Goal: Transaction & Acquisition: Purchase product/service

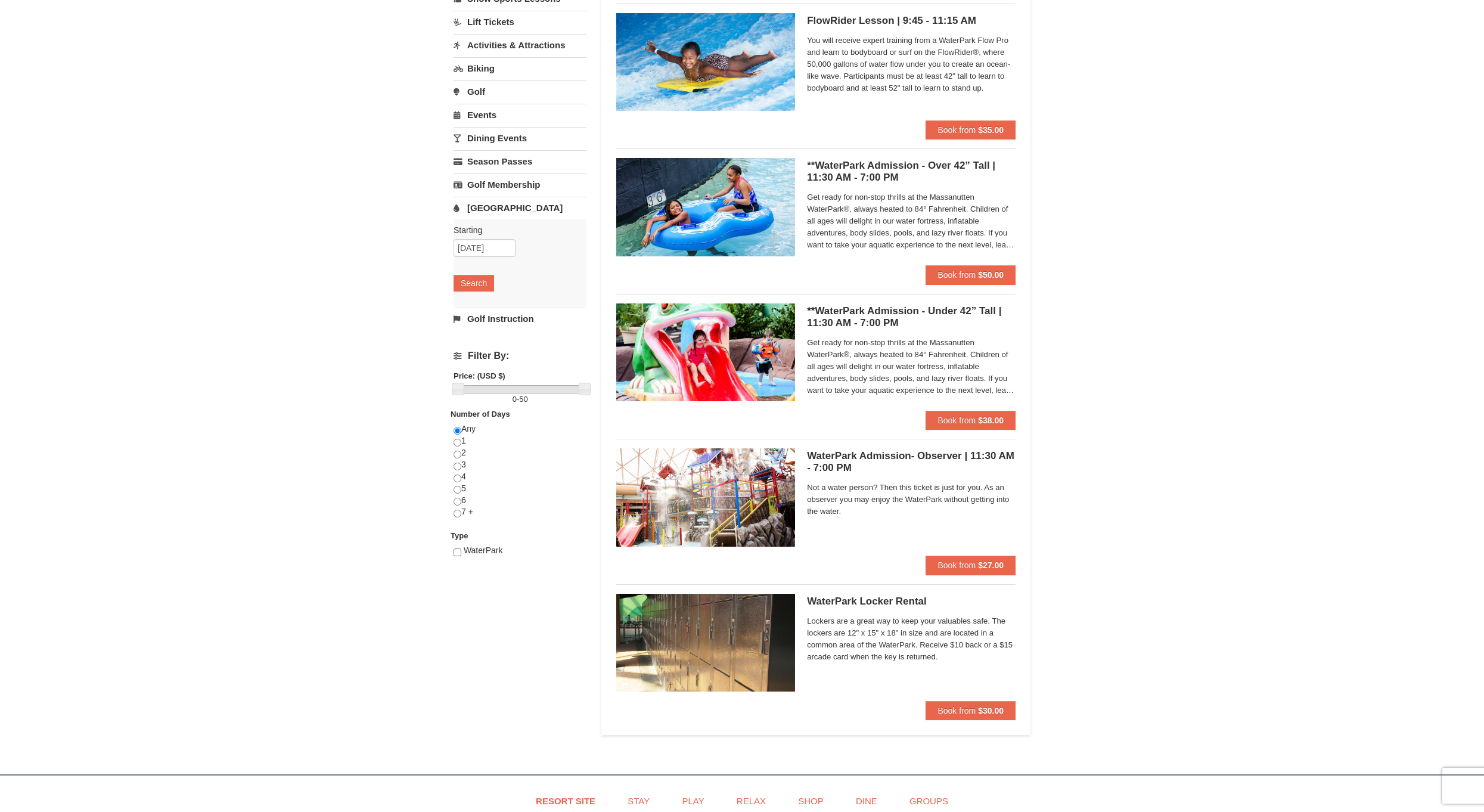
scroll to position [120, 0]
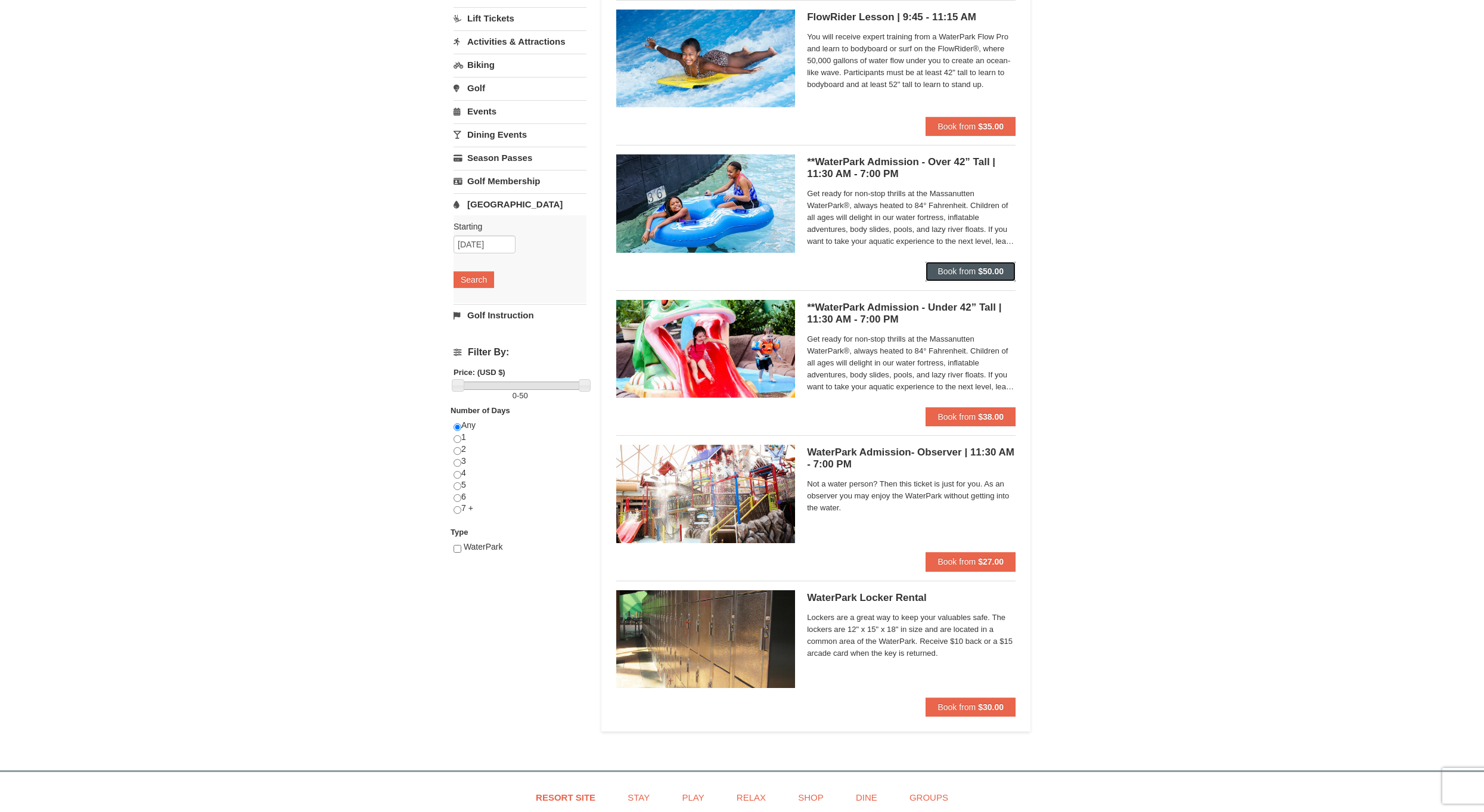
click at [979, 273] on strong "$50.00" at bounding box center [991, 271] width 26 height 10
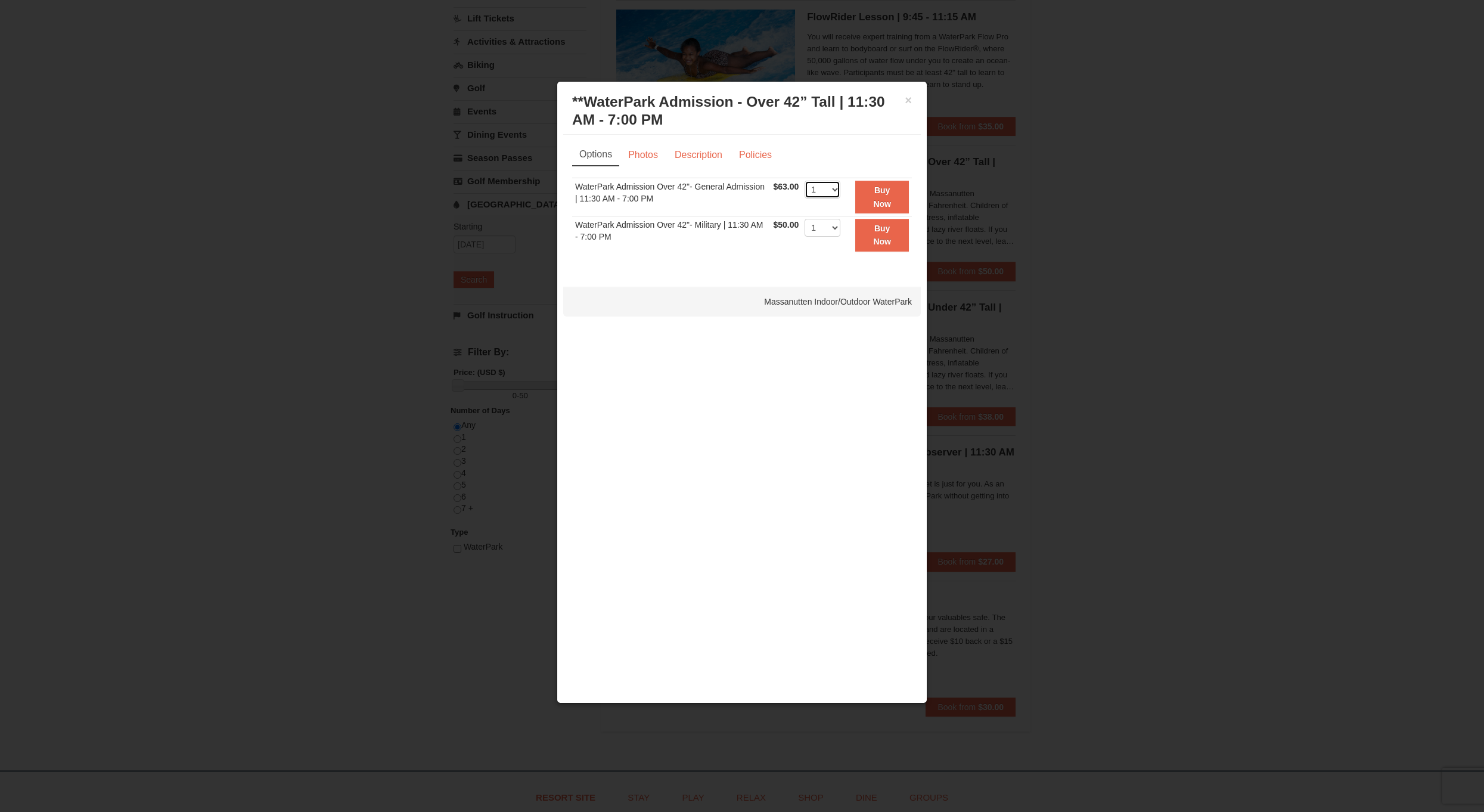
click at [819, 189] on select "1 2 3 4 5 6 7 8 9 10 11 12 13 14 15 16 17 18 19 20 21 22" at bounding box center [822, 190] width 36 height 18
select select "3"
click at [805, 181] on select "1 2 3 4 5 6 7 8 9 10 11 12 13 14 15 16 17 18 19 20 21 22" at bounding box center [822, 190] width 36 height 18
click at [883, 200] on strong "Buy Now" at bounding box center [883, 196] width 18 height 23
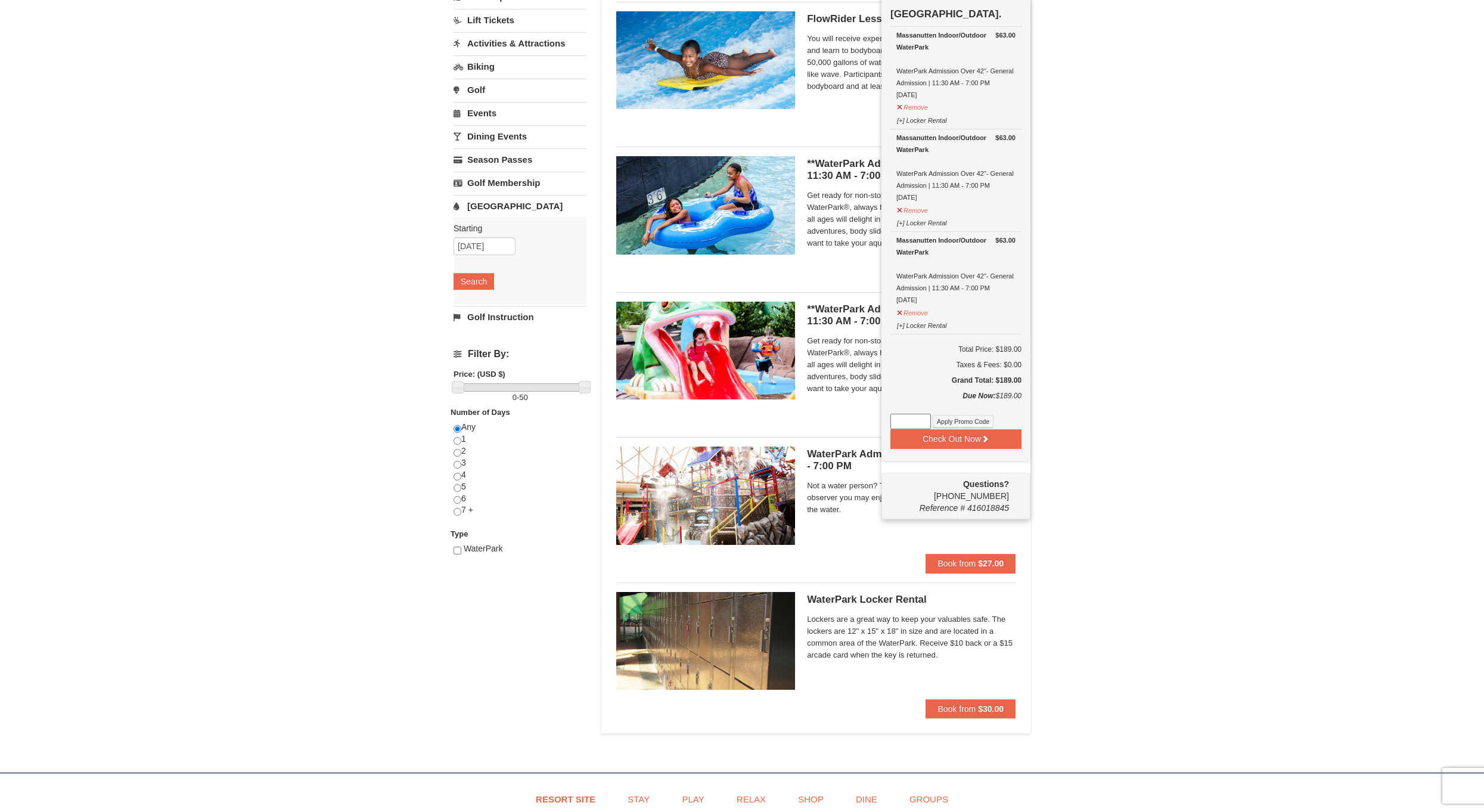
scroll to position [123, 0]
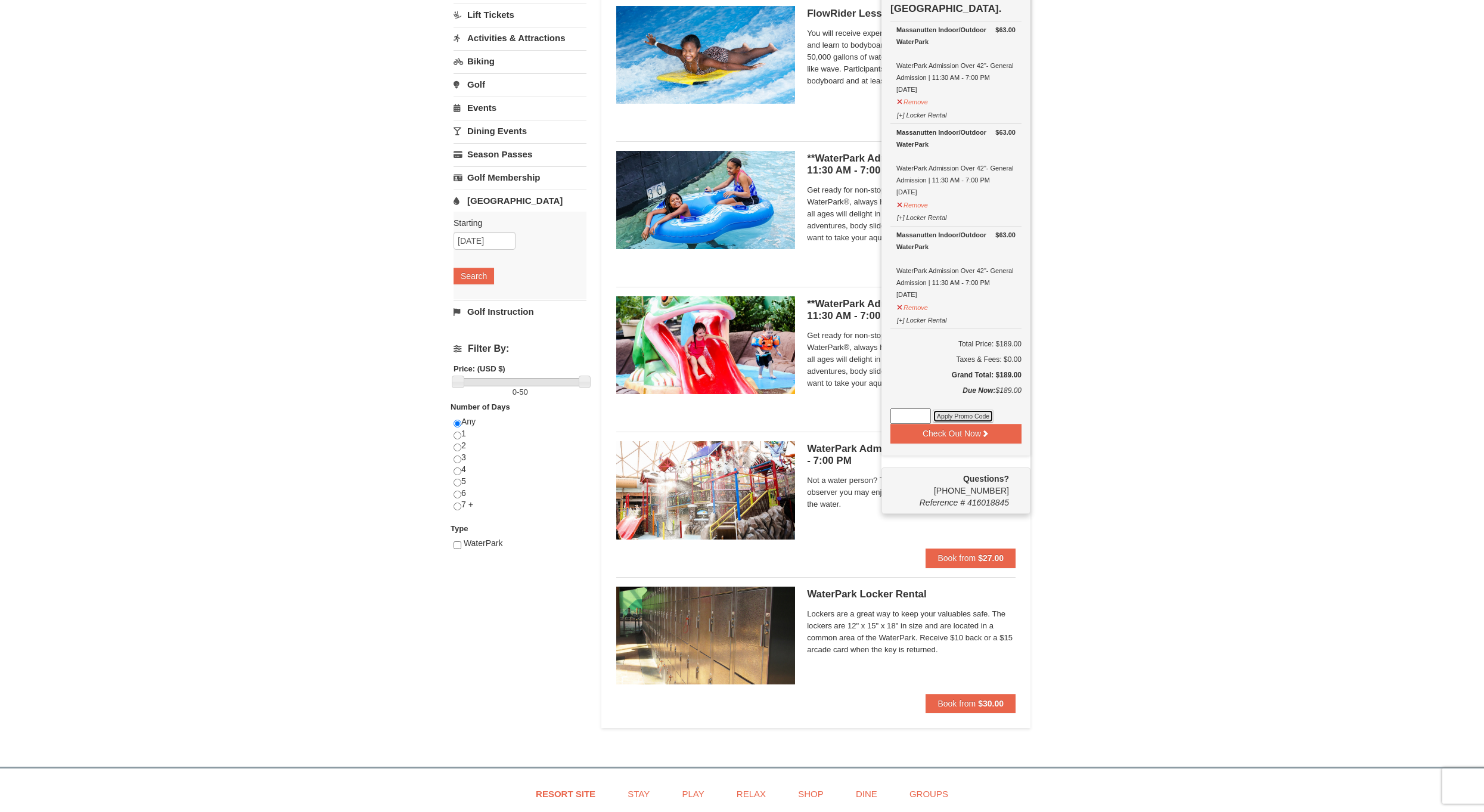
click at [967, 412] on button "Apply Promo Code" at bounding box center [963, 416] width 61 height 13
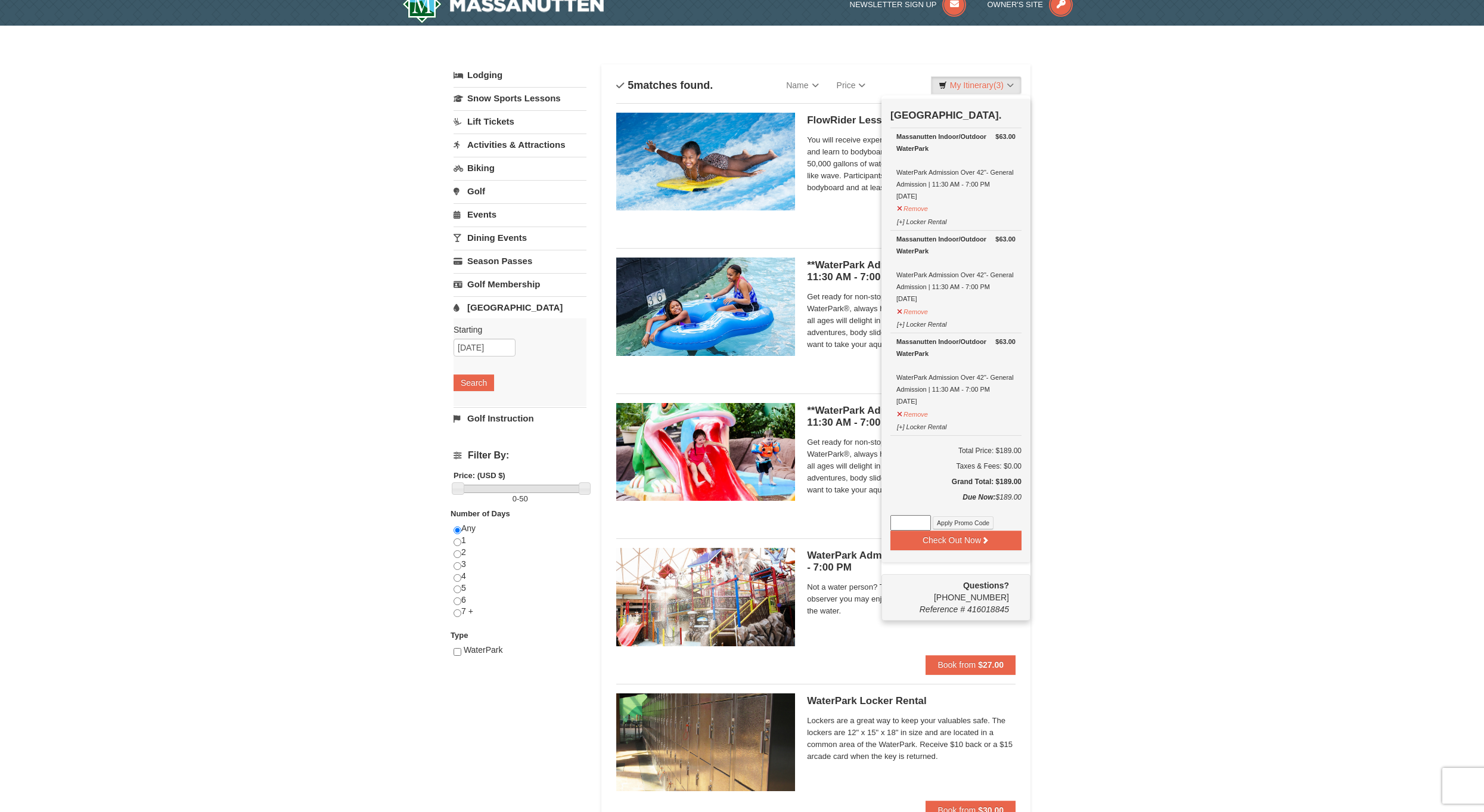
scroll to position [0, 0]
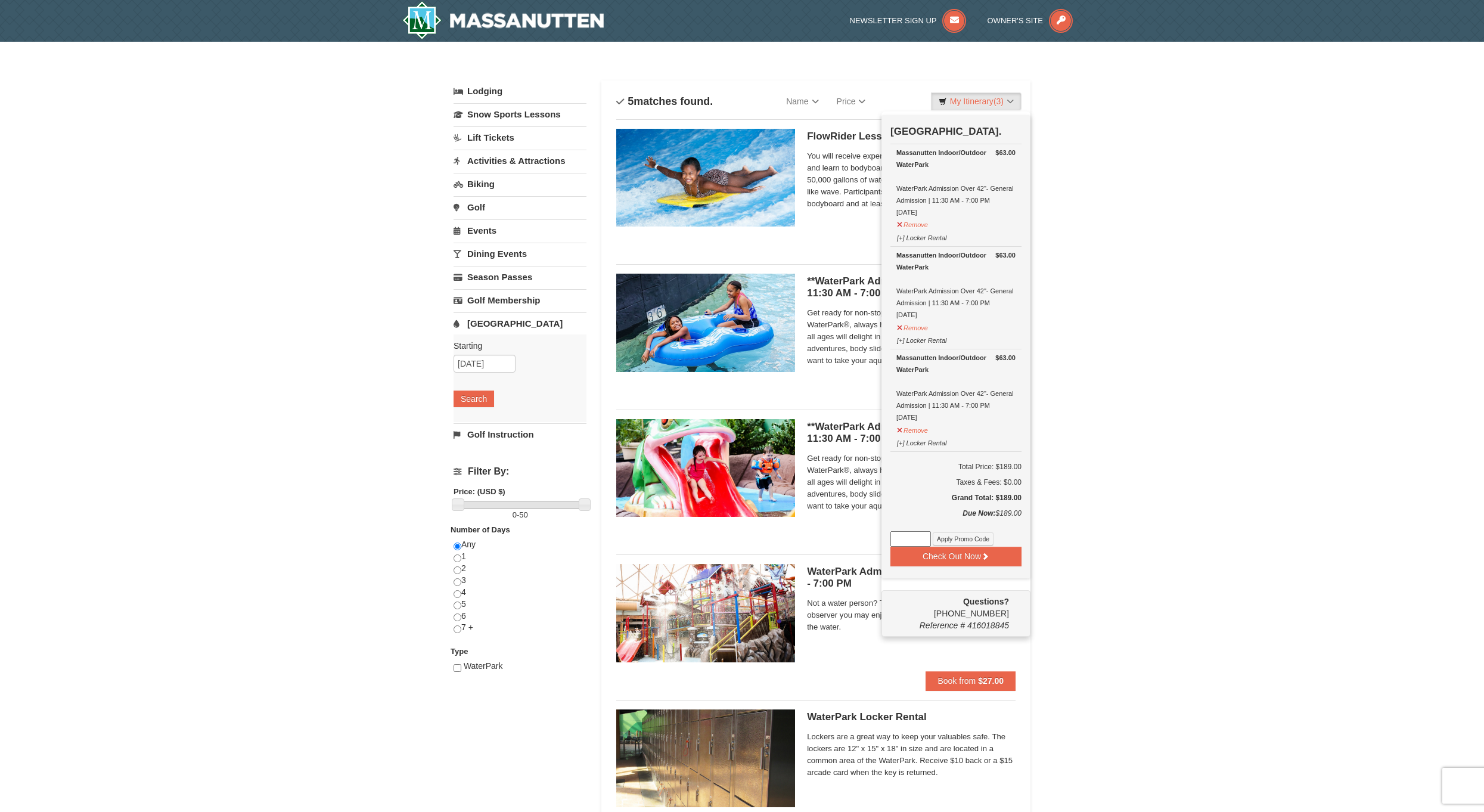
click at [921, 536] on input at bounding box center [910, 539] width 41 height 16
click at [965, 538] on button "Apply Promo Code" at bounding box center [963, 539] width 61 height 13
click at [954, 537] on button "Apply Promo Code" at bounding box center [963, 539] width 61 height 13
click at [912, 541] on input at bounding box center [910, 539] width 41 height 16
click at [949, 565] on button "Check Out Now" at bounding box center [956, 556] width 131 height 19
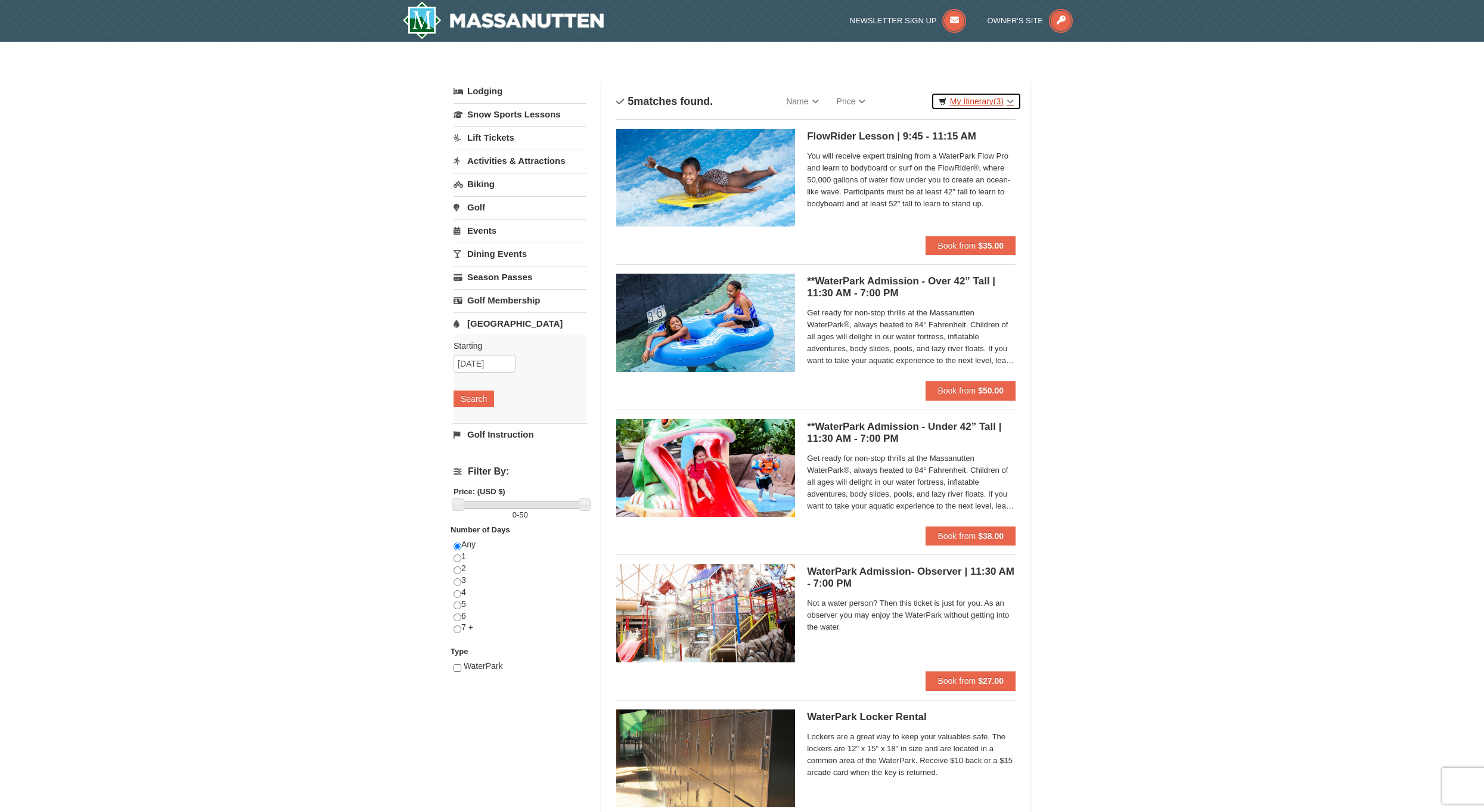
click at [972, 101] on link "My Itinerary (3)" at bounding box center [976, 101] width 90 height 18
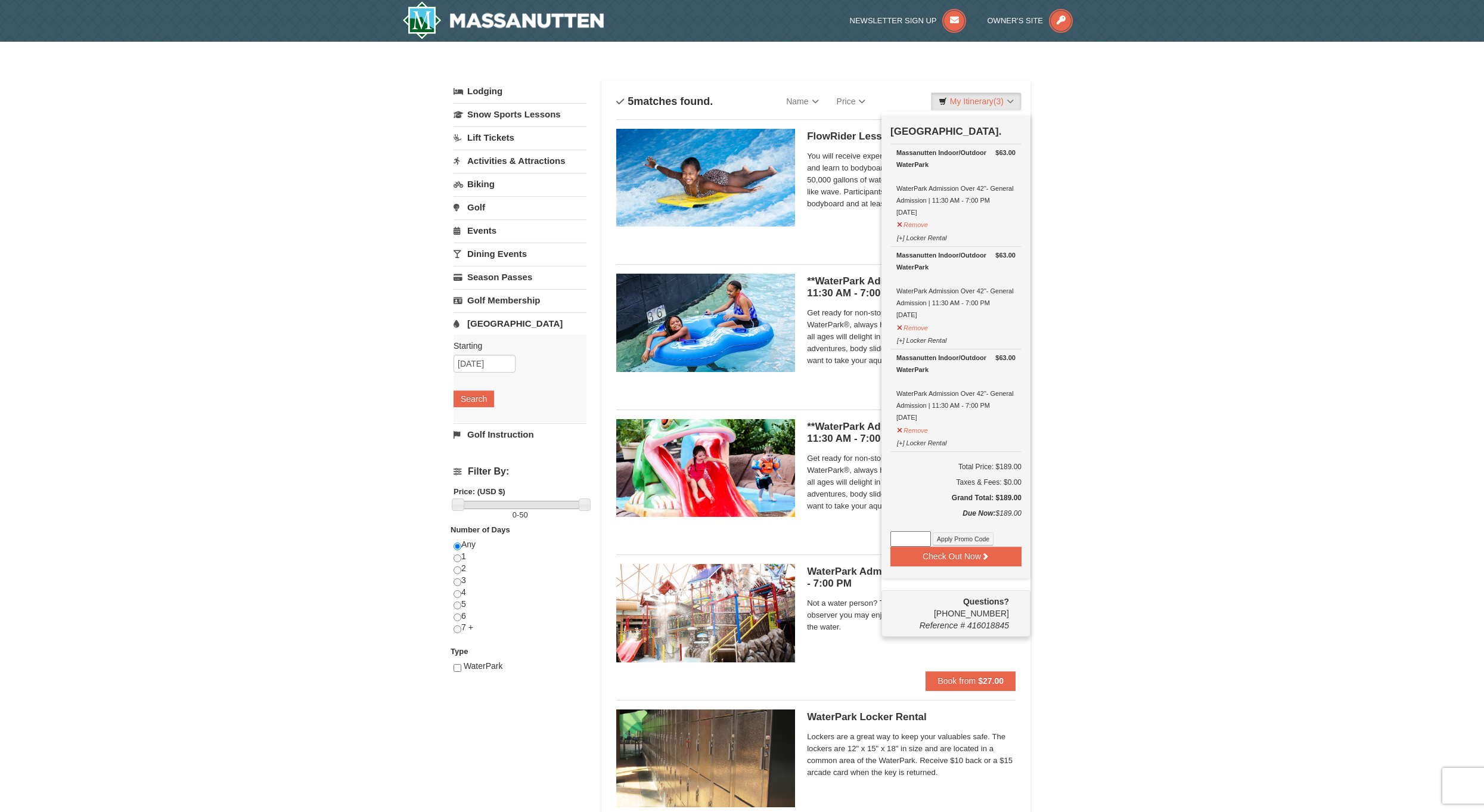
click at [914, 537] on input at bounding box center [910, 539] width 41 height 16
paste input "LATESUMMER25"
type input "LATESUMMER25"
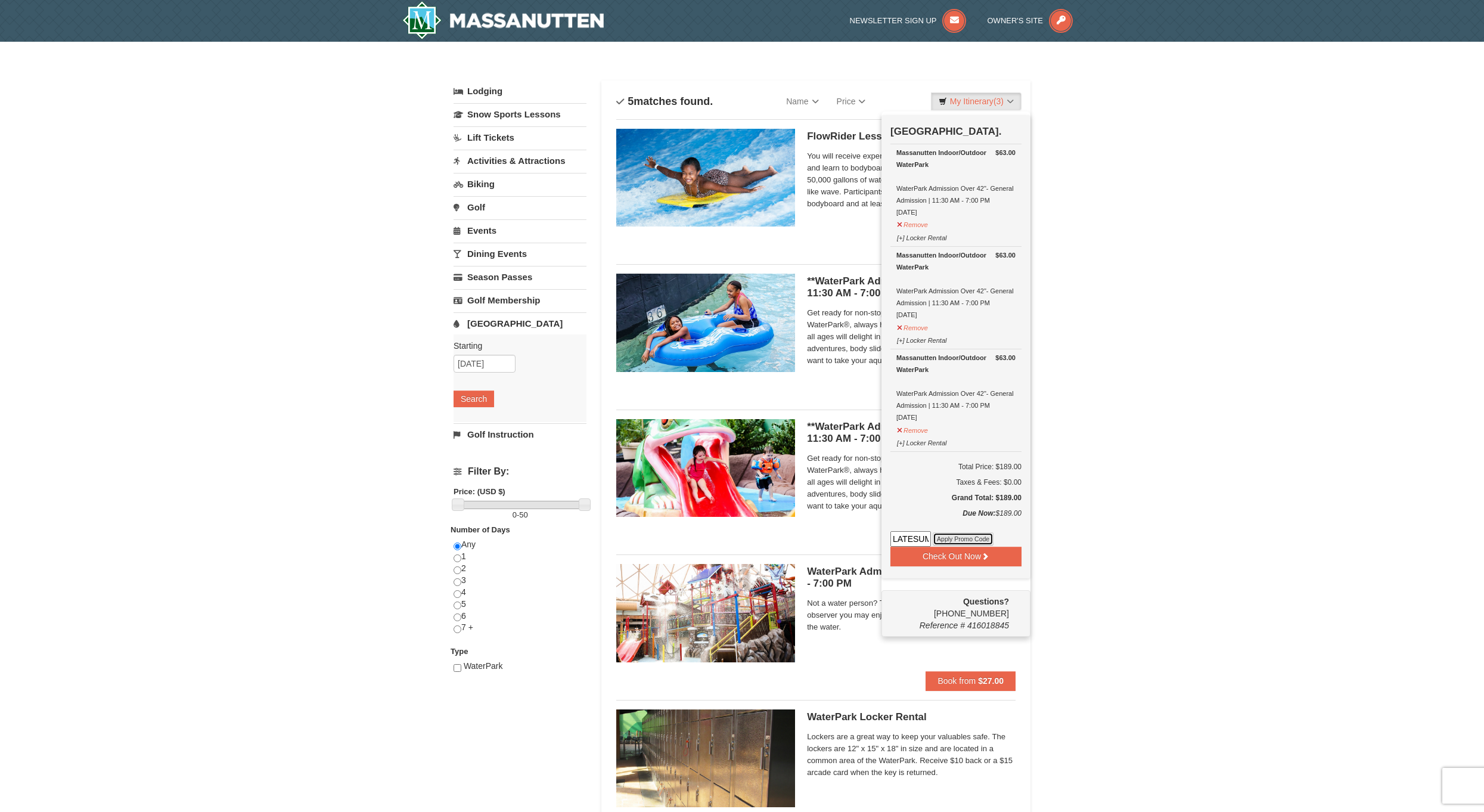
click at [976, 543] on button "Apply Promo Code" at bounding box center [963, 539] width 61 height 13
